Goal: Information Seeking & Learning: Learn about a topic

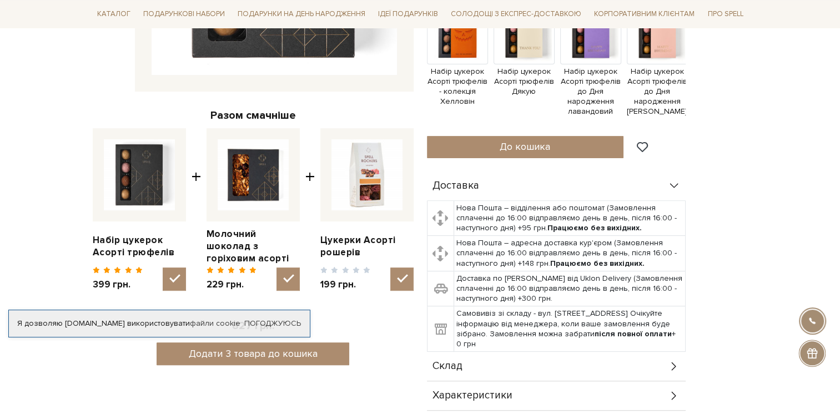
scroll to position [444, 0]
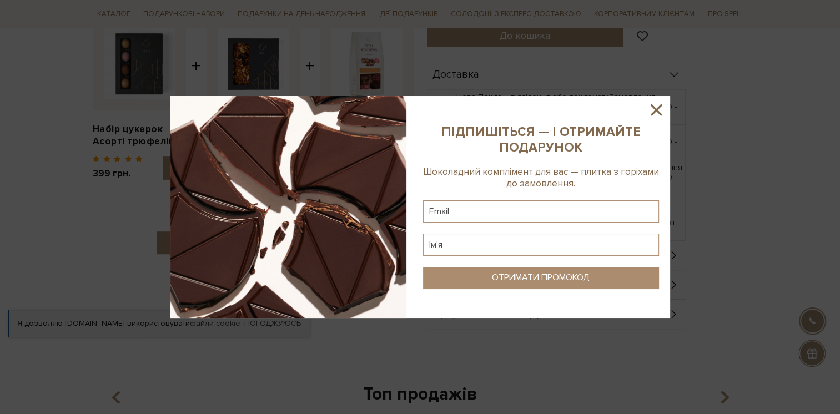
click at [662, 114] on icon at bounding box center [656, 109] width 19 height 19
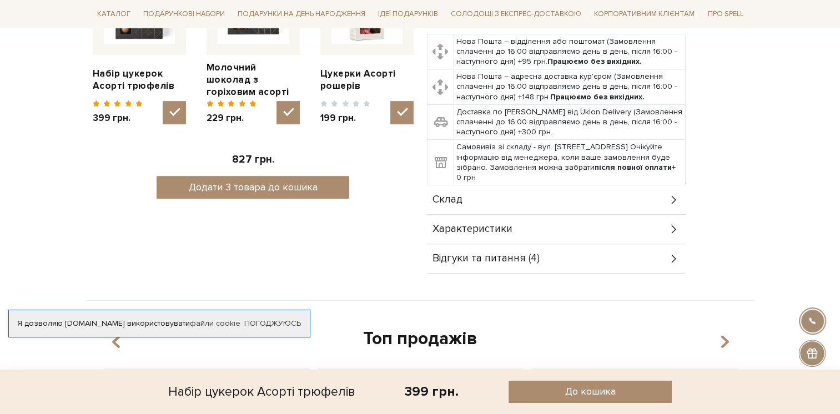
scroll to position [610, 0]
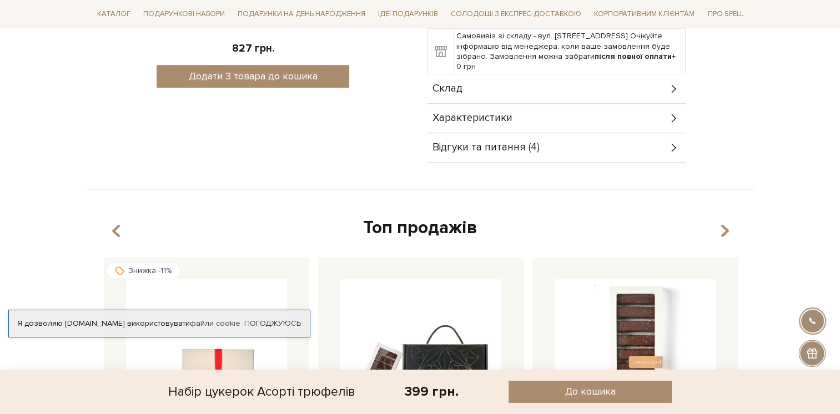
click at [609, 149] on div "Відгуки та питання (4)" at bounding box center [556, 147] width 259 height 29
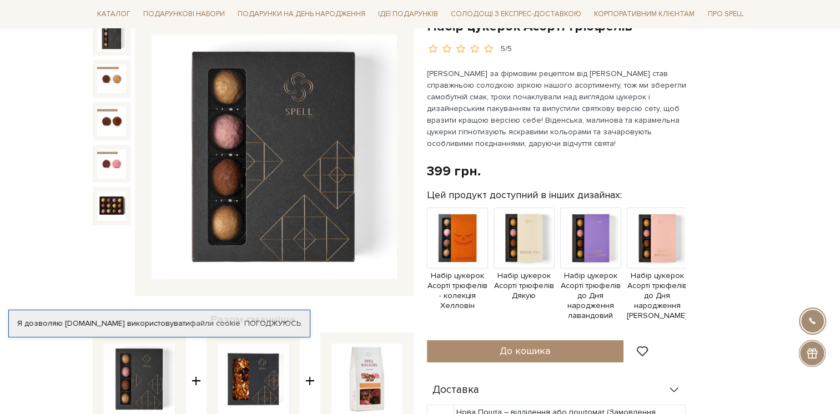
scroll to position [32, 0]
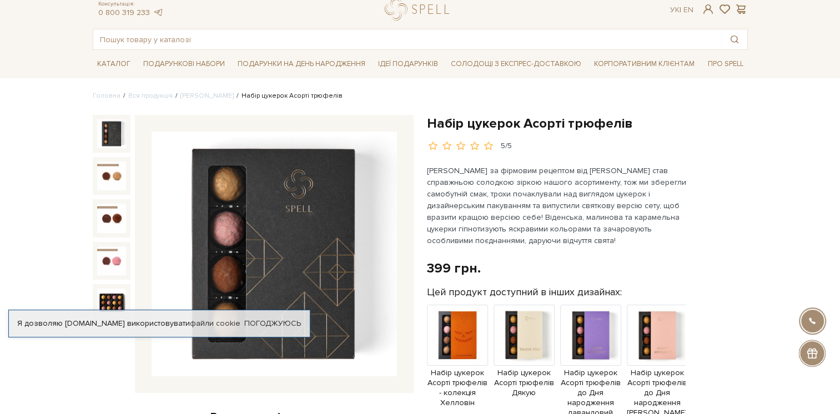
click at [266, 208] on img at bounding box center [274, 254] width 245 height 245
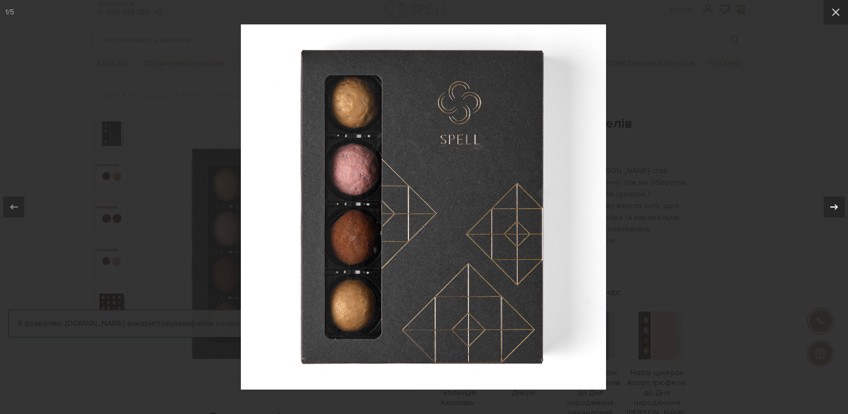
click at [839, 206] on icon at bounding box center [833, 206] width 13 height 13
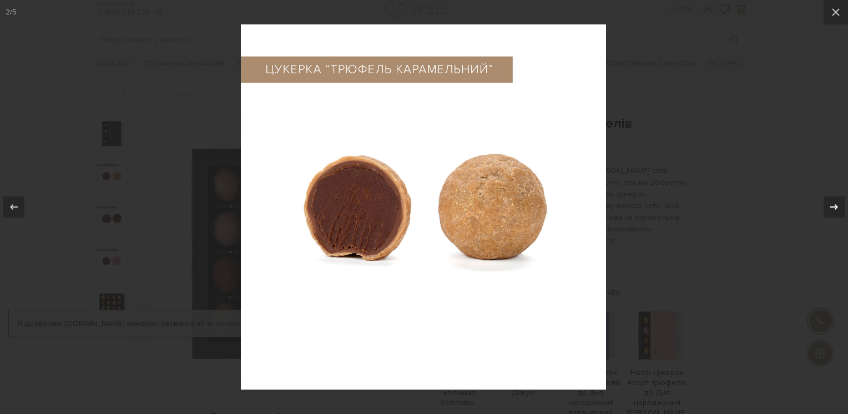
click at [839, 206] on icon at bounding box center [833, 206] width 13 height 13
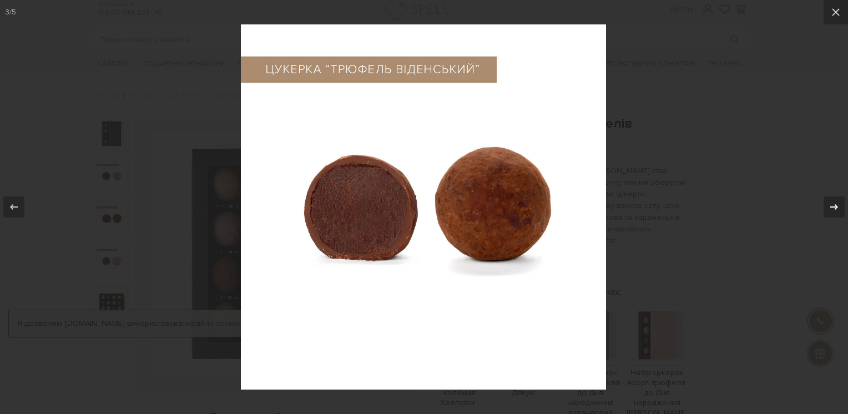
click at [839, 206] on icon at bounding box center [833, 206] width 13 height 13
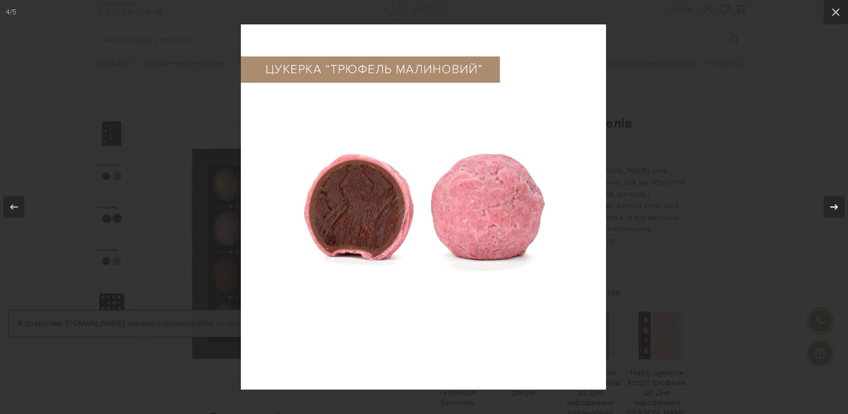
click at [839, 206] on icon at bounding box center [833, 206] width 13 height 13
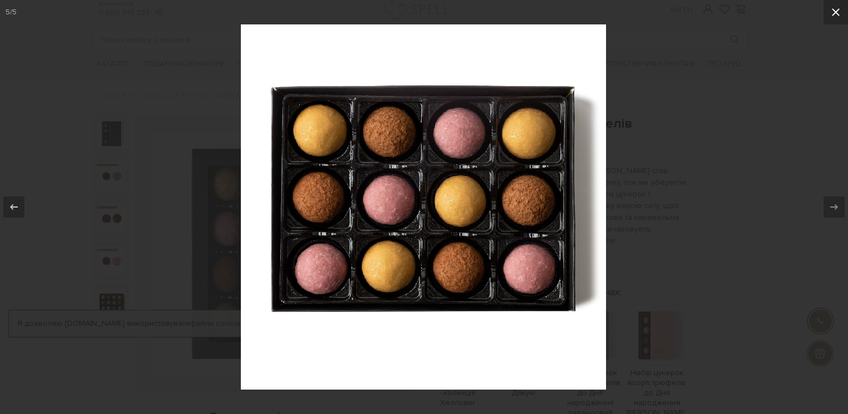
click at [832, 12] on icon at bounding box center [835, 12] width 13 height 13
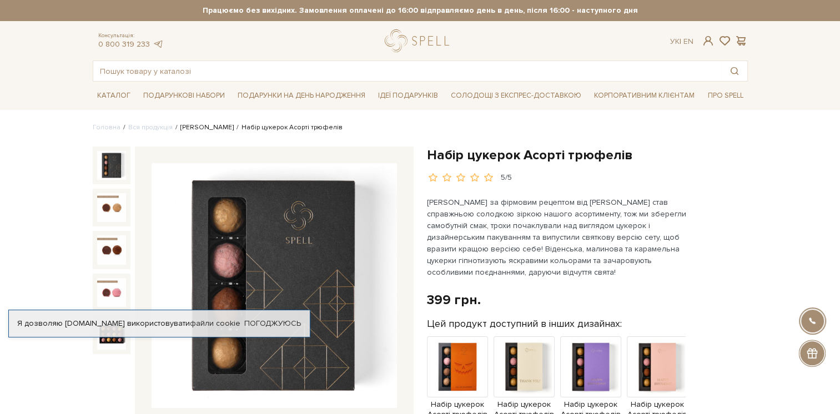
click at [198, 130] on link "Сети цукерок" at bounding box center [206, 127] width 53 height 8
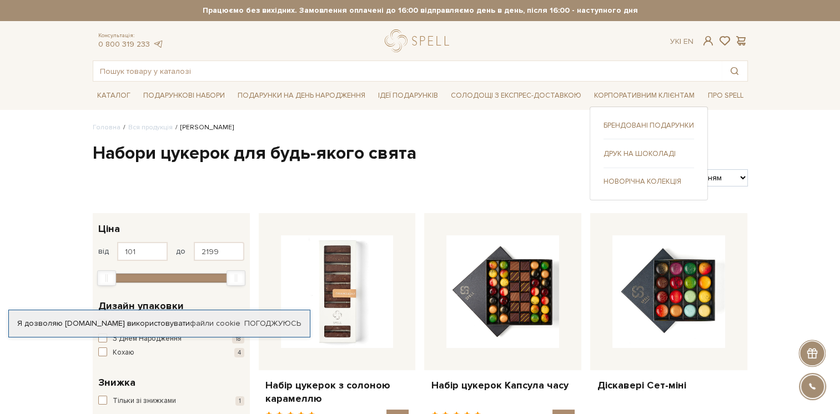
click at [627, 178] on link "Новорічна колекція" at bounding box center [648, 181] width 90 height 10
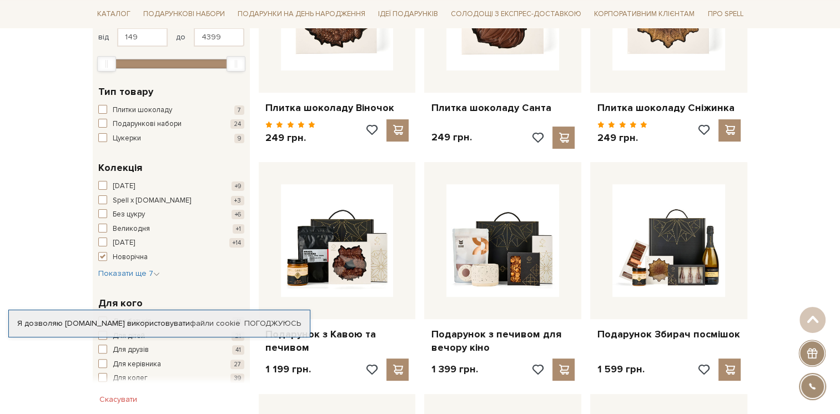
scroll to position [166, 0]
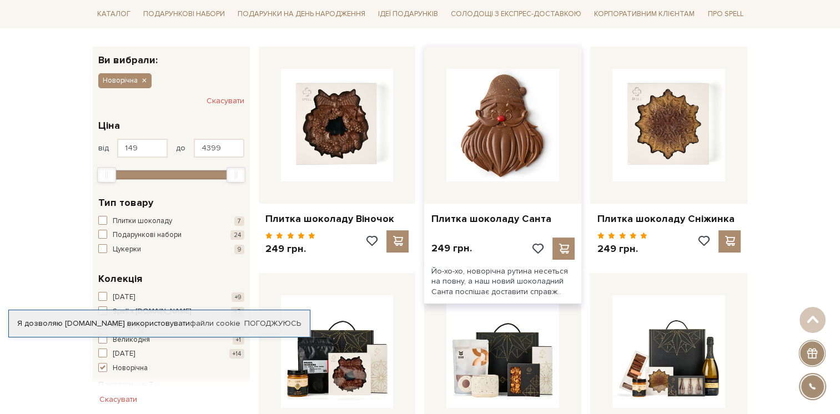
click at [488, 178] on img at bounding box center [502, 125] width 113 height 113
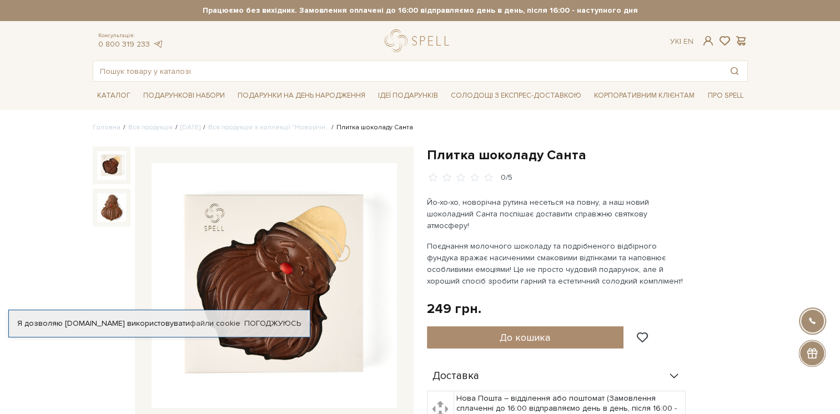
click at [504, 154] on h1 "Плитка шоколаду Санта" at bounding box center [587, 155] width 321 height 17
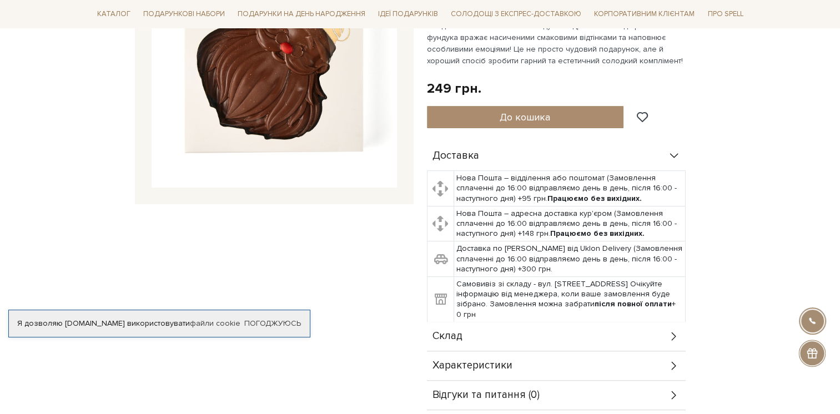
scroll to position [222, 0]
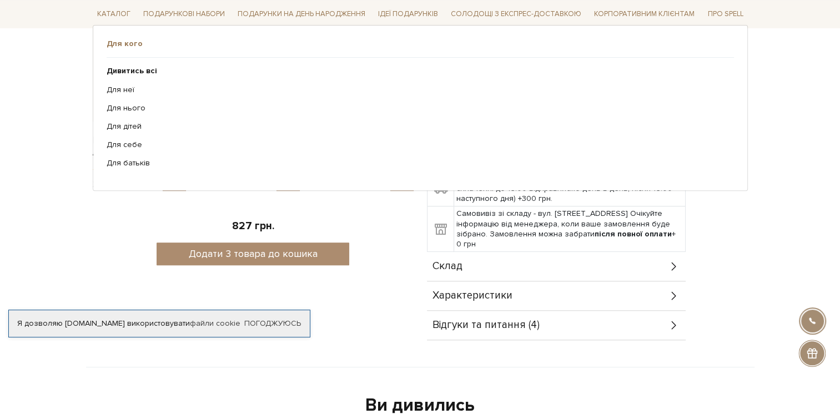
scroll to position [499, 0]
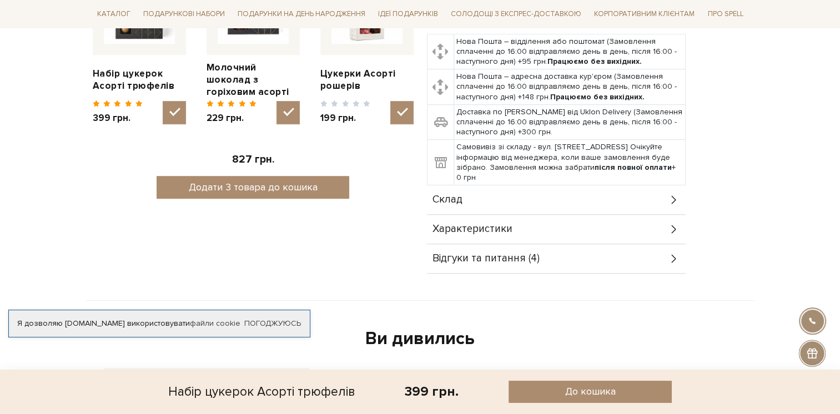
click at [675, 222] on div "Характеристики" at bounding box center [556, 229] width 259 height 29
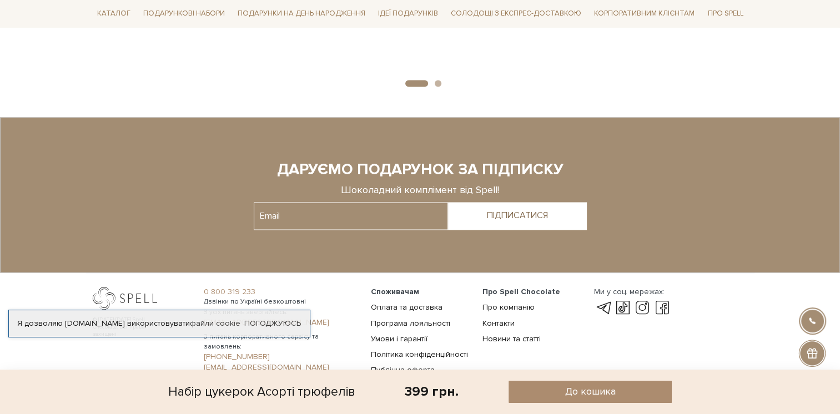
scroll to position [1748, 0]
